Goal: Task Accomplishment & Management: Manage account settings

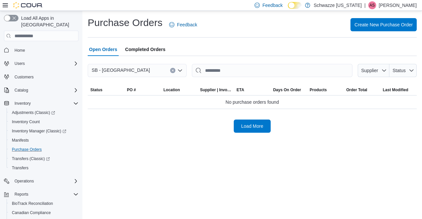
scroll to position [47, 0]
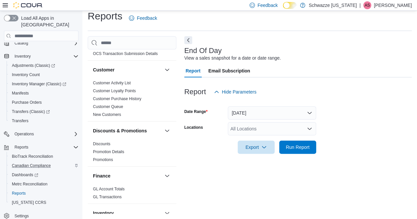
scroll to position [59, 0]
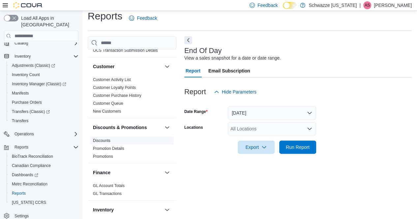
click at [107, 142] on link "Discounts" at bounding box center [101, 141] width 17 height 5
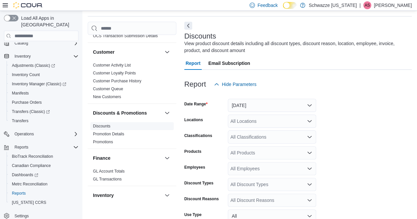
scroll to position [22, 0]
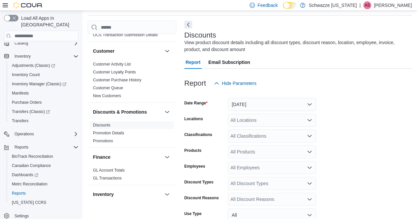
click at [281, 125] on div "All Locations" at bounding box center [272, 120] width 88 height 13
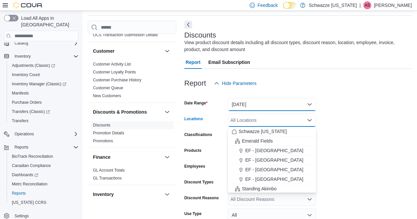
click at [272, 105] on button "[DATE]" at bounding box center [272, 104] width 88 height 13
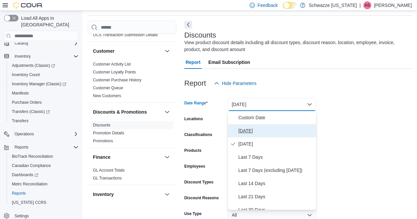
click at [259, 132] on span "[DATE]" at bounding box center [275, 131] width 75 height 8
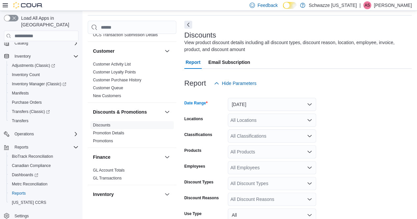
click at [272, 120] on div "All Locations" at bounding box center [272, 120] width 88 height 13
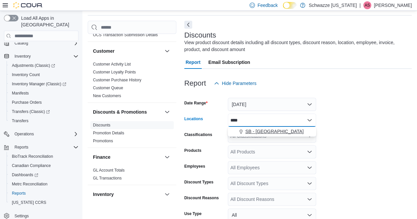
type input "****"
click at [260, 132] on span "SB - [GEOGRAPHIC_DATA]" at bounding box center [274, 131] width 58 height 7
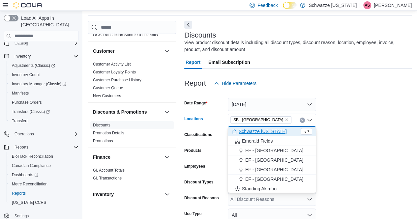
click at [349, 158] on form "Date Range [DATE] Locations SB - [GEOGRAPHIC_DATA] Combo box. Selected. SB - [G…" at bounding box center [298, 181] width 228 height 182
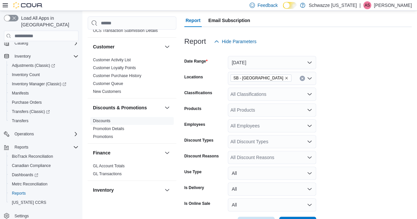
scroll to position [88, 0]
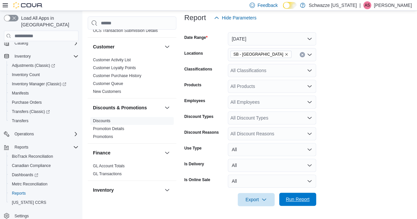
click at [299, 201] on span "Run Report" at bounding box center [298, 199] width 24 height 7
click at [292, 202] on span "Run Report" at bounding box center [298, 199] width 24 height 7
click at [19, 100] on span "Purchase Orders" at bounding box center [27, 102] width 30 height 5
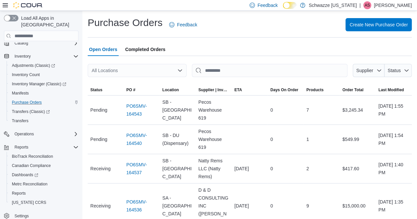
click at [137, 68] on div "All Locations" at bounding box center [137, 70] width 99 height 13
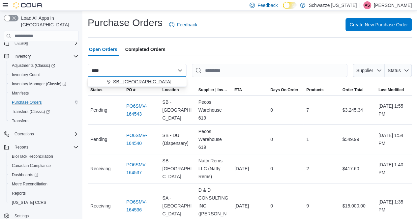
type input "****"
click at [133, 82] on span "SB - [GEOGRAPHIC_DATA]" at bounding box center [142, 81] width 58 height 7
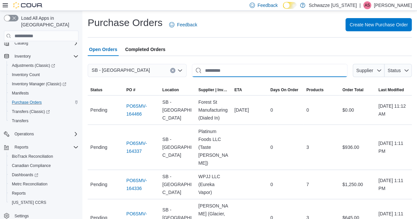
click at [220, 65] on input "This is a search bar. After typing your query, hit enter to filter the results …" at bounding box center [270, 70] width 156 height 13
click at [239, 71] on input "This is a search bar. After typing your query, hit enter to filter the results …" at bounding box center [270, 70] width 156 height 13
click at [237, 73] on input "This is a search bar. After typing your query, hit enter to filter the results …" at bounding box center [270, 70] width 156 height 13
type input "*******"
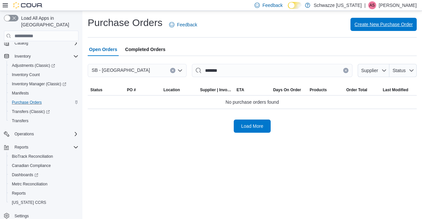
click at [371, 25] on span "Create New Purchase Order" at bounding box center [384, 24] width 58 height 7
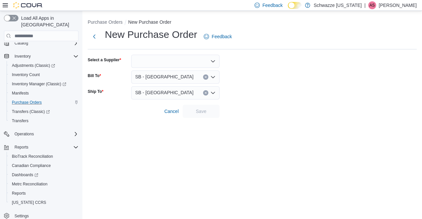
click at [190, 70] on form "Select a Supplier Bill To SB - [GEOGRAPHIC_DATA] Ship To SB - [GEOGRAPHIC_DATA]…" at bounding box center [252, 86] width 329 height 63
click at [192, 65] on div at bounding box center [175, 61] width 88 height 13
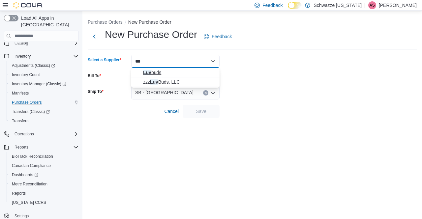
type input "***"
click at [150, 68] on button "Luv buds" at bounding box center [175, 73] width 88 height 10
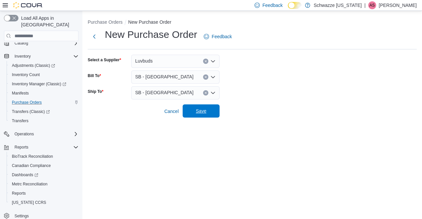
click at [203, 107] on span "Save" at bounding box center [201, 111] width 29 height 13
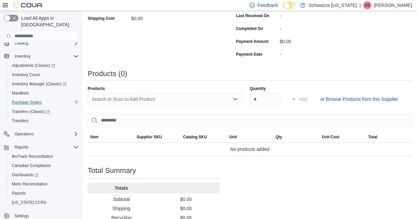
scroll to position [141, 0]
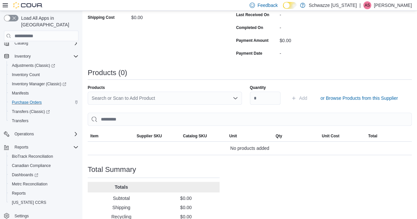
click at [147, 97] on div "Search or Scan to Add Product" at bounding box center [165, 98] width 154 height 13
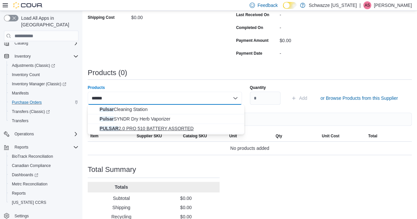
type input "******"
click at [144, 128] on span "PULSAR 2.0 PRO 510 BATTERY ASSORTED" at bounding box center [170, 128] width 141 height 7
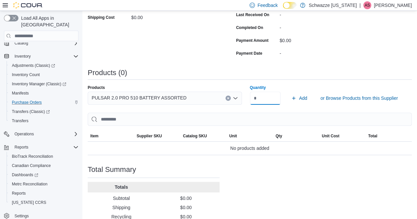
type input "**"
click at [301, 101] on span "Add" at bounding box center [299, 98] width 16 height 13
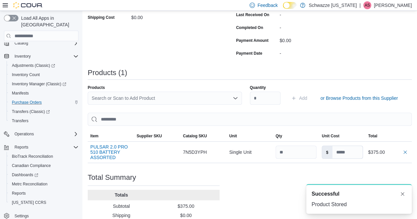
scroll to position [179, 0]
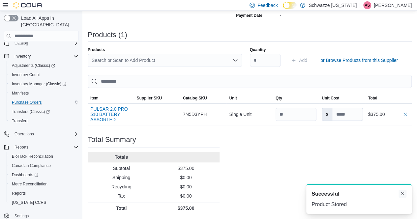
click at [403, 195] on button "Dismiss toast" at bounding box center [403, 194] width 8 height 8
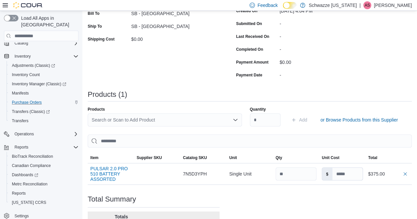
scroll to position [0, 0]
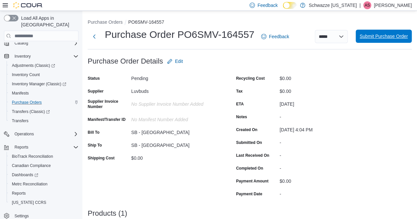
click at [382, 42] on span "Submit Purchase Order" at bounding box center [384, 36] width 48 height 13
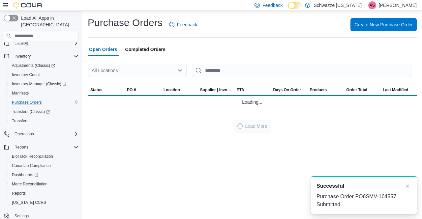
click at [163, 70] on div "All Locations" at bounding box center [137, 70] width 99 height 13
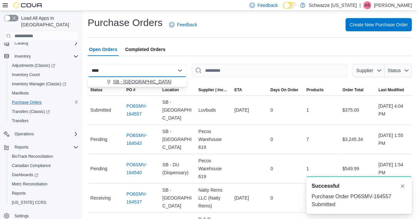
type input "****"
click at [137, 83] on span "SB - [GEOGRAPHIC_DATA]" at bounding box center [142, 81] width 58 height 7
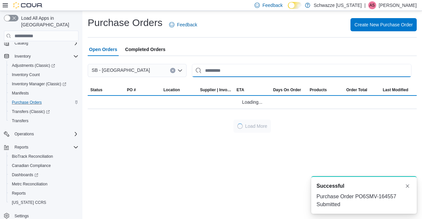
click at [233, 73] on input "This is a search bar. After typing your query, hit enter to filter the results …" at bounding box center [302, 70] width 220 height 13
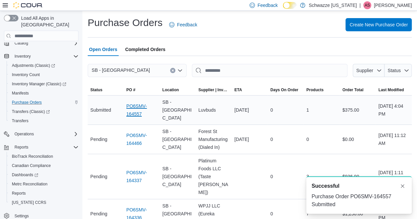
click at [136, 108] on link "PO6SMV-164557" at bounding box center [141, 110] width 31 height 16
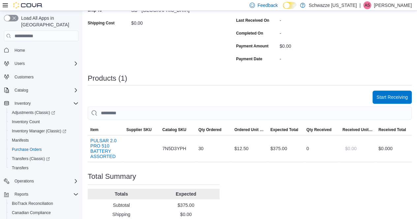
scroll to position [172, 0]
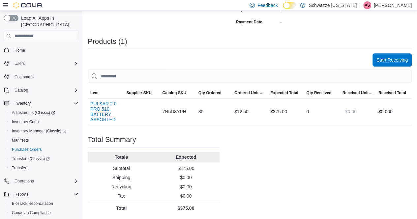
click at [386, 65] on span "Start Receiving" at bounding box center [392, 59] width 31 height 13
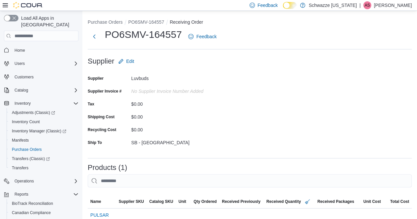
click at [231, 157] on div "Purchase Orders PO6SMV-164557 Receiving Order PO6SMV-164557 Feedback Supplier E…" at bounding box center [249, 189] width 335 height 356
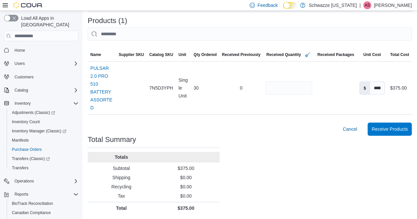
scroll to position [147, 0]
click at [392, 129] on span "Receive Products" at bounding box center [390, 129] width 36 height 7
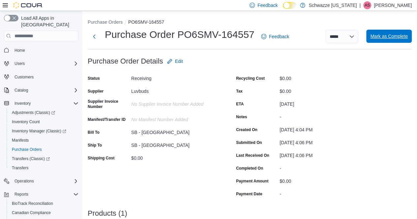
click at [386, 43] on span "Mark as Complete" at bounding box center [389, 36] width 38 height 13
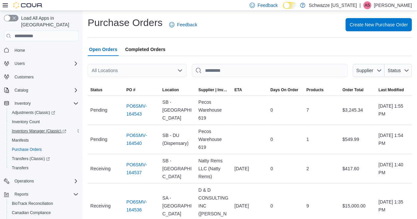
scroll to position [47, 0]
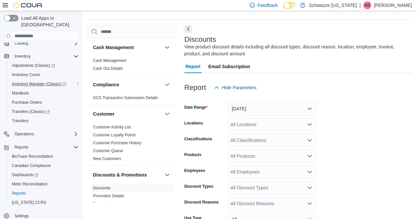
scroll to position [22, 0]
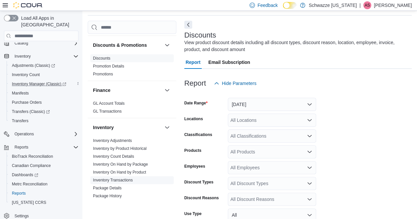
click at [146, 182] on span "Inventory Transactions" at bounding box center [131, 180] width 83 height 8
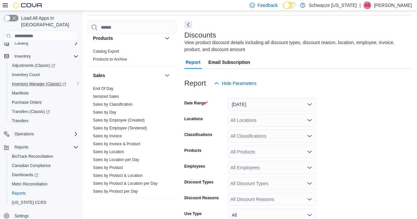
scroll to position [429, 0]
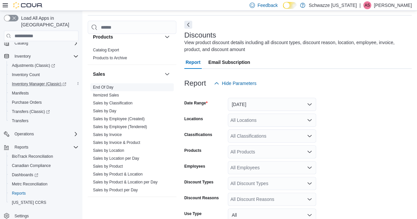
click at [103, 87] on link "End Of Day" at bounding box center [103, 87] width 20 height 5
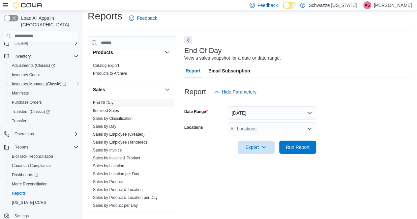
click at [260, 130] on div "All Locations" at bounding box center [272, 128] width 88 height 13
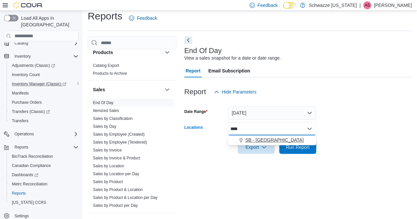
type input "****"
click at [264, 142] on span "SB - [GEOGRAPHIC_DATA]" at bounding box center [274, 140] width 58 height 7
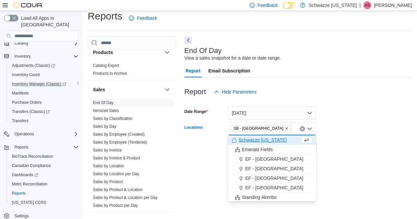
click at [360, 129] on form "Date Range Today Locations SB - Longmont Combo box. Selected. SB - Longmont. Pr…" at bounding box center [298, 126] width 228 height 55
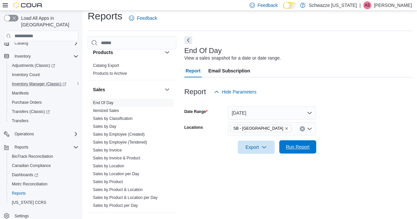
click at [301, 148] on span "Run Report" at bounding box center [298, 147] width 24 height 7
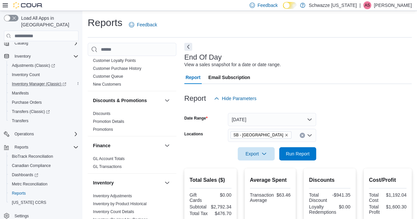
scroll to position [93, 0]
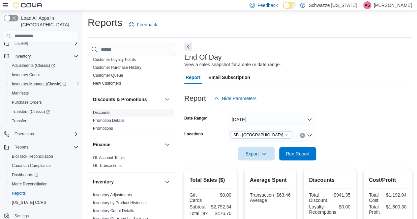
click at [104, 110] on link "Discounts" at bounding box center [101, 112] width 17 height 5
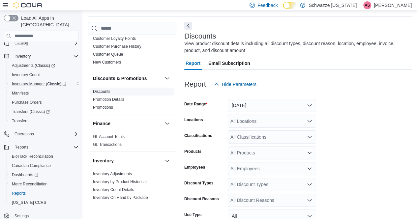
scroll to position [22, 0]
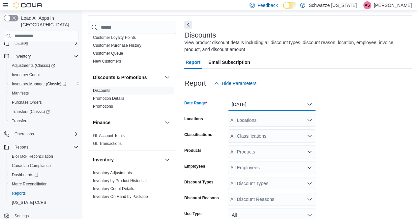
click at [267, 104] on button "[DATE]" at bounding box center [272, 104] width 88 height 13
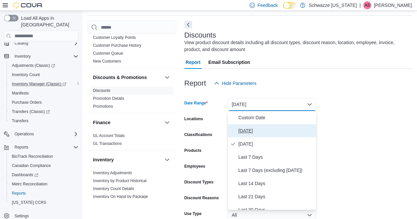
click at [251, 134] on span "[DATE]" at bounding box center [275, 131] width 75 height 8
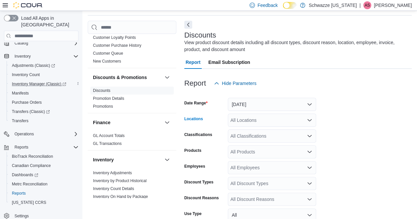
click at [255, 120] on div "All Locations" at bounding box center [272, 120] width 88 height 13
type input "***"
click at [257, 132] on span "SB - [GEOGRAPHIC_DATA]" at bounding box center [274, 131] width 58 height 7
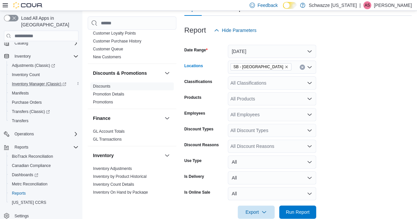
scroll to position [88, 0]
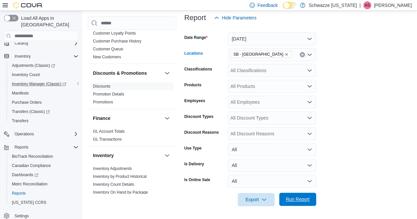
click at [303, 203] on span "Run Report" at bounding box center [297, 199] width 29 height 13
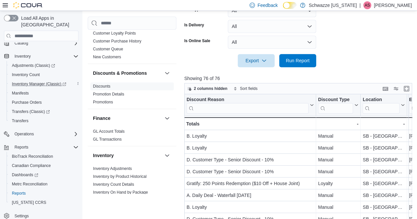
scroll to position [229, 0]
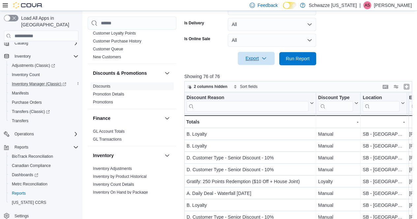
click at [265, 57] on icon "button" at bounding box center [264, 58] width 5 height 5
click at [259, 74] on span "Export to Excel" at bounding box center [257, 71] width 30 height 5
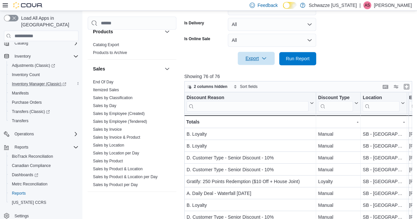
scroll to position [433, 0]
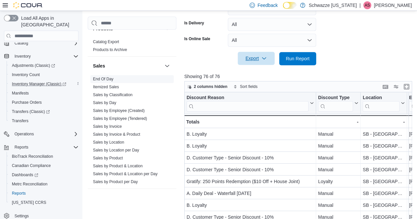
click at [105, 79] on link "End Of Day" at bounding box center [103, 79] width 20 height 5
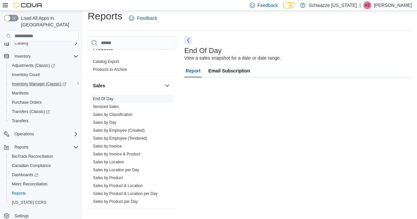
scroll to position [7, 0]
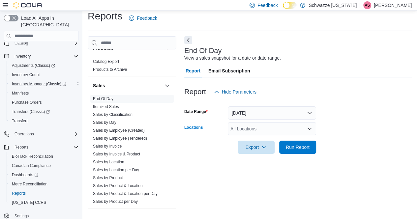
click at [249, 133] on div "All Locations" at bounding box center [272, 128] width 88 height 13
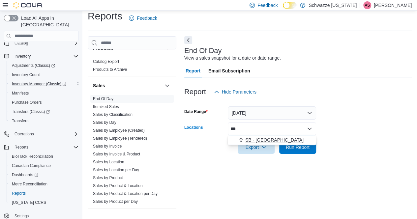
type input "***"
click at [253, 138] on span "SB - [GEOGRAPHIC_DATA]" at bounding box center [274, 140] width 58 height 7
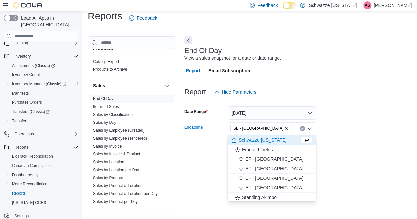
click at [339, 112] on form "Date Range Today Locations SB - Longmont Combo box. Selected. SB - Longmont. Pr…" at bounding box center [298, 126] width 228 height 55
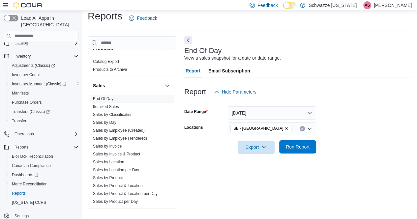
click at [298, 146] on span "Run Report" at bounding box center [298, 147] width 24 height 7
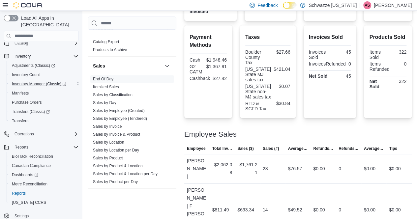
scroll to position [242, 0]
